Goal: Transaction & Acquisition: Purchase product/service

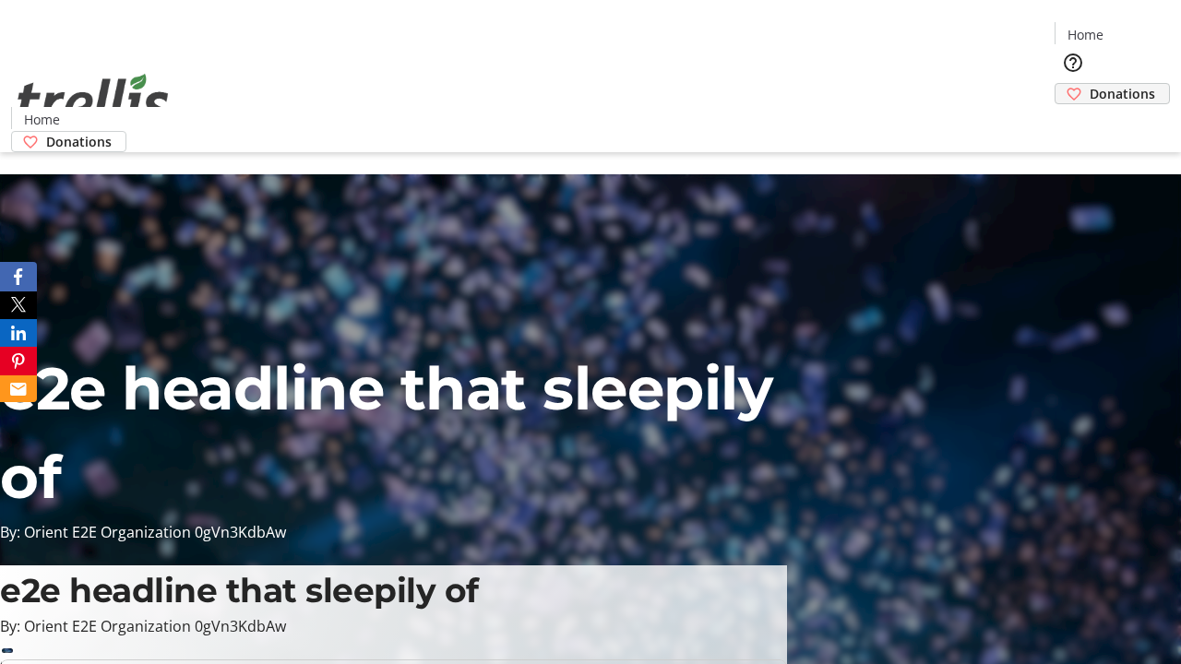
click at [1090, 84] on span "Donations" at bounding box center [1123, 93] width 66 height 19
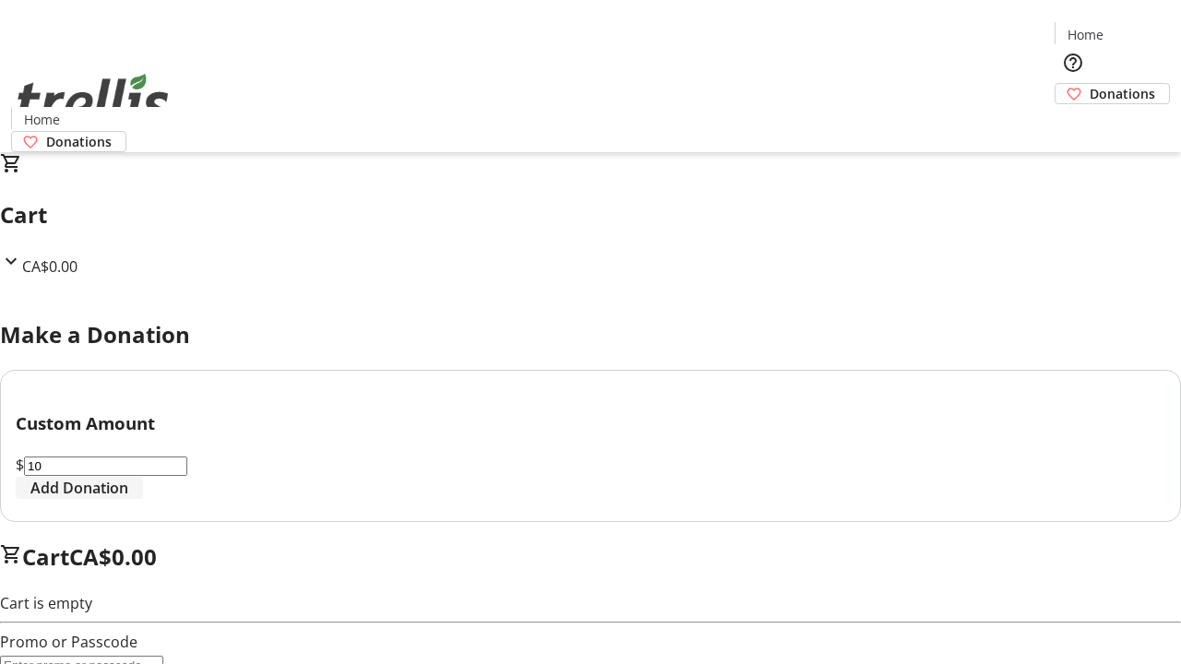
click at [128, 499] on span "Add Donation" at bounding box center [79, 488] width 98 height 22
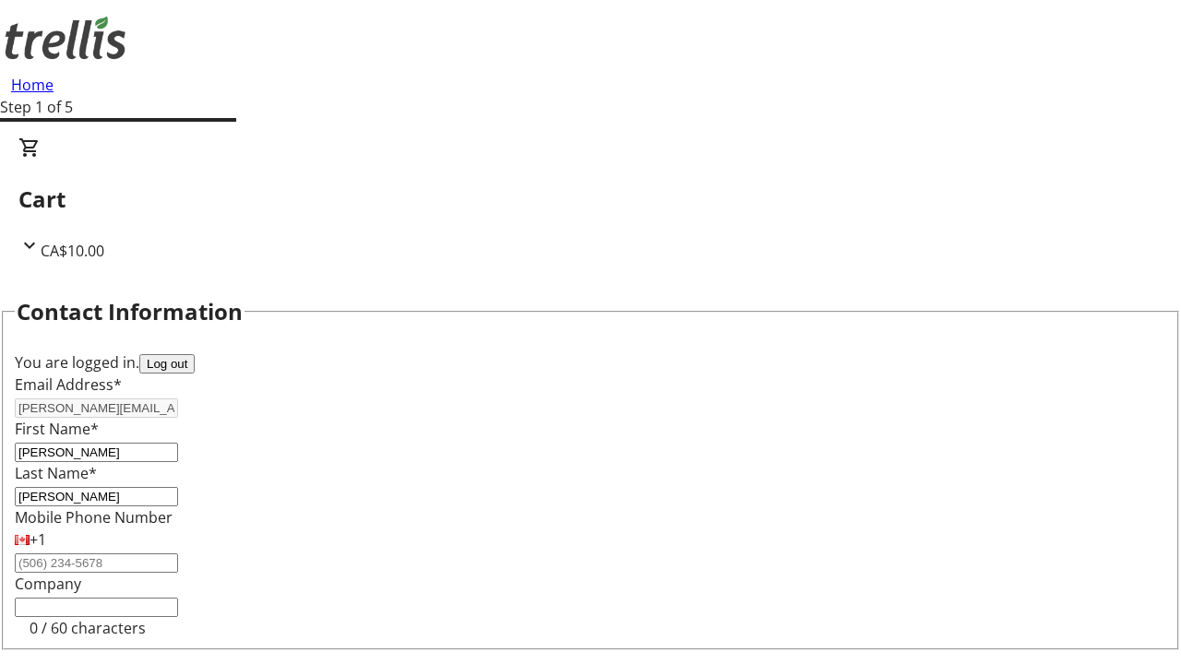
select select "BC"
select select "CA"
type input "Kelowna"
type input "V1Y 0C2"
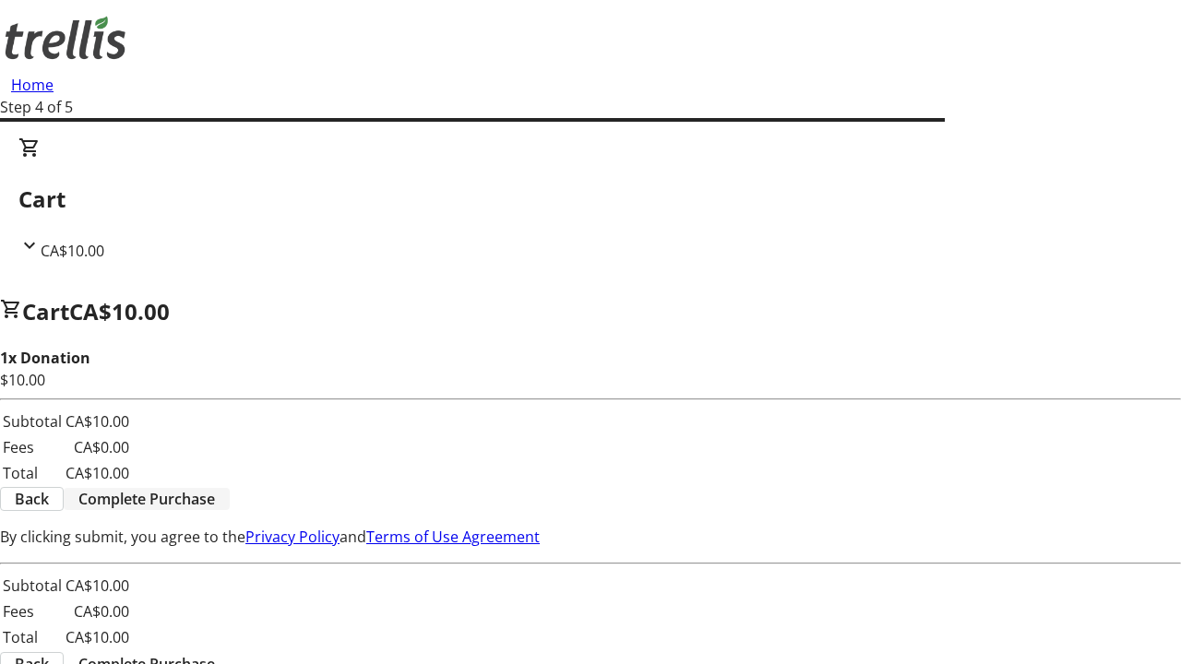
click at [215, 488] on span "Complete Purchase" at bounding box center [146, 499] width 137 height 22
